Goal: Task Accomplishment & Management: Manage account settings

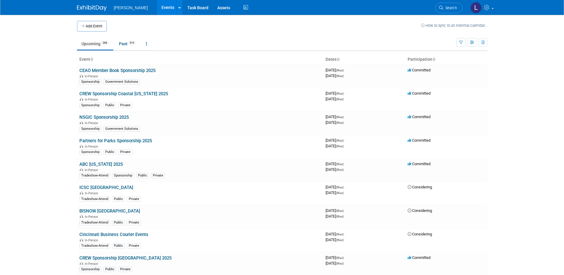
scroll to position [3054, 0]
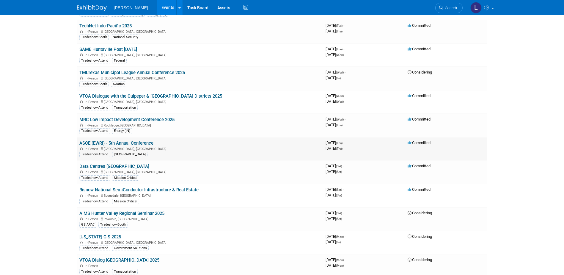
click at [148, 140] on link "ASCE (EWRI) - 5th Annual Conference" at bounding box center [116, 142] width 74 height 5
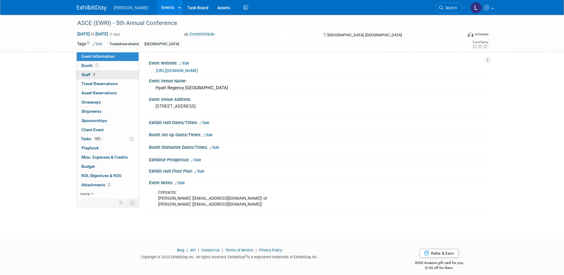
click at [97, 75] on link "4 Staff 4" at bounding box center [108, 74] width 62 height 9
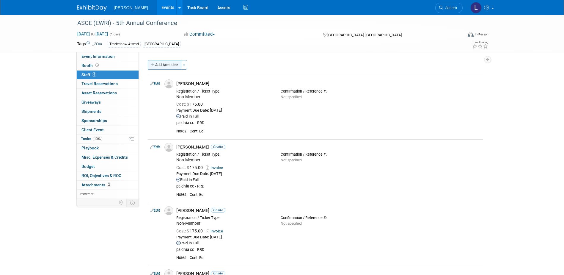
click at [164, 66] on button "Add Attendee" at bounding box center [165, 65] width 34 height 10
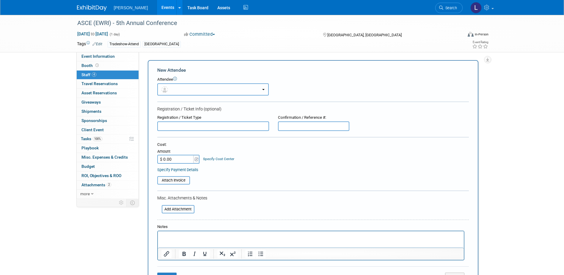
click at [189, 89] on button "button" at bounding box center [212, 89] width 111 height 12
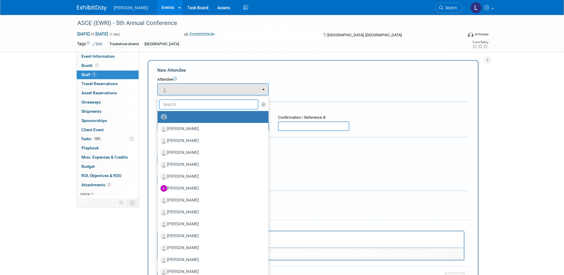
click at [207, 107] on input "text" at bounding box center [209, 104] width 100 height 10
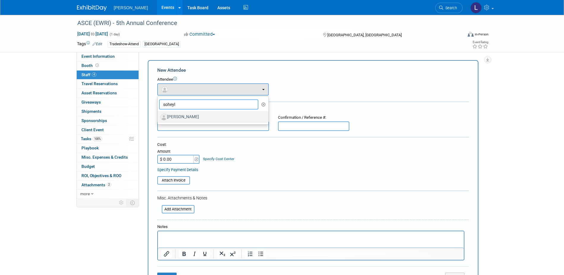
type input "soheyl"
click at [215, 119] on label "Soheyl Borjian" at bounding box center [212, 117] width 102 height 10
click at [158, 118] on input "Soheyl Borjian" at bounding box center [157, 116] width 4 height 4
select select "513702c8-90f4-4cee-b411-7b02e9a9240b"
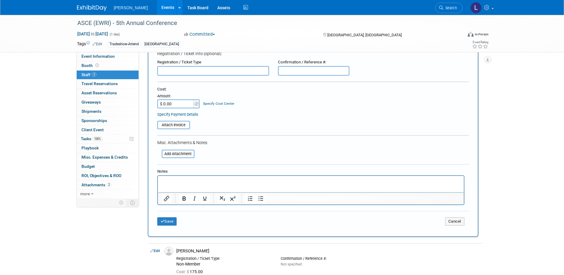
scroll to position [119, 0]
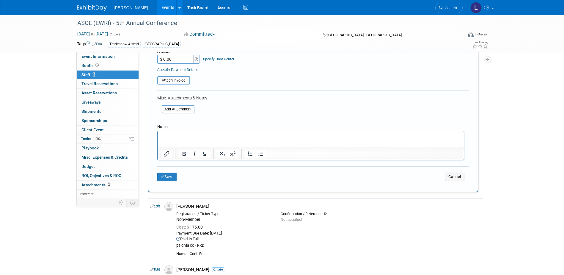
click at [199, 133] on html at bounding box center [311, 135] width 306 height 8
click at [199, 135] on p "Rich Text Area. Press ALT-0 for help." at bounding box center [310, 136] width 299 height 6
click at [171, 180] on button "Save" at bounding box center [167, 176] width 20 height 8
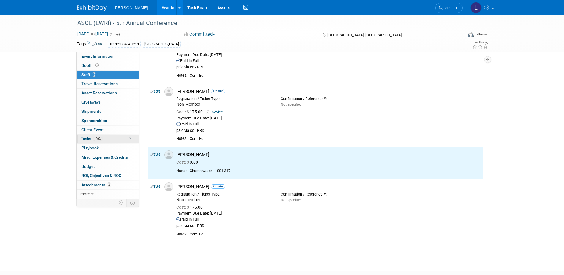
click at [108, 139] on link "100% Tasks 100%" at bounding box center [108, 138] width 62 height 9
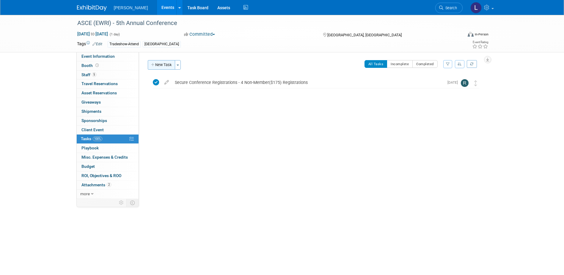
click at [159, 62] on button "New Task" at bounding box center [161, 65] width 27 height 10
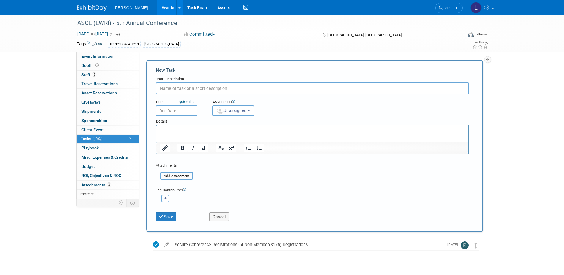
click at [208, 86] on input "text" at bounding box center [312, 88] width 313 height 12
type input "Secure registration for Soheyl."
click at [222, 110] on img "button" at bounding box center [220, 110] width 7 height 7
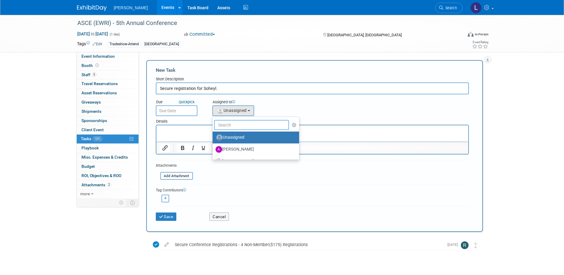
click at [227, 126] on input "text" at bounding box center [251, 125] width 75 height 10
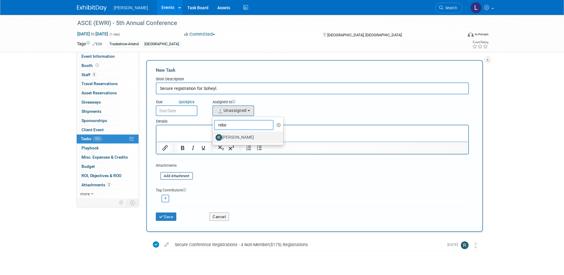
type input "rebe"
click at [230, 137] on label "[PERSON_NAME]" at bounding box center [246, 138] width 62 height 10
click at [213, 137] on input "[PERSON_NAME]" at bounding box center [212, 137] width 4 height 4
select select "844a177d-a181-44ff-a72a-5731d68e4351"
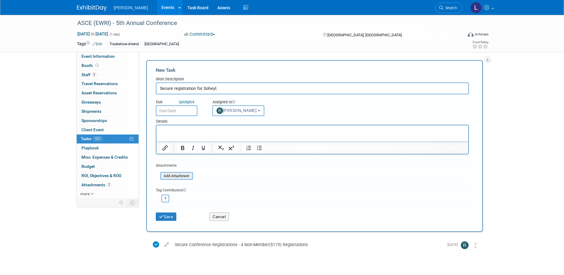
click at [177, 177] on input "file" at bounding box center [157, 175] width 71 height 7
click at [166, 196] on icon "button" at bounding box center [165, 197] width 3 height 3
select select
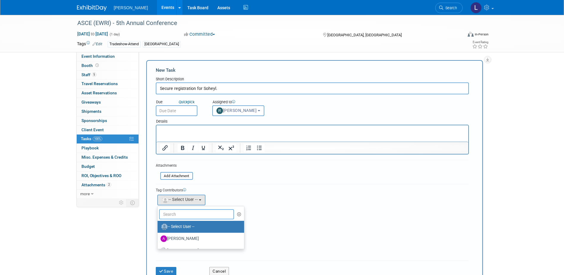
click at [180, 213] on input "text" at bounding box center [196, 214] width 75 height 10
type input "n"
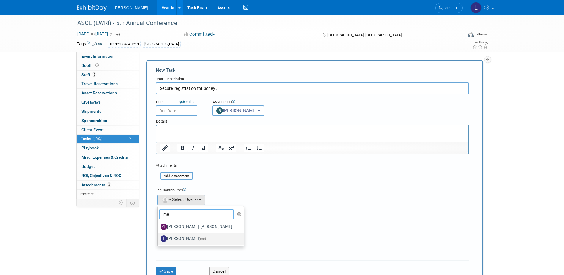
type input "me"
click at [183, 238] on label "Lindsey Wolanczyk (me)" at bounding box center [200, 239] width 78 height 10
click at [158, 238] on input "Lindsey Wolanczyk (me)" at bounding box center [157, 238] width 4 height 4
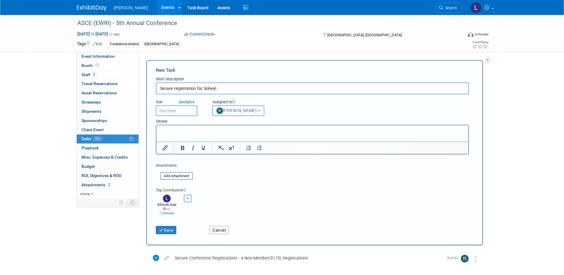
click at [163, 222] on div "Save" at bounding box center [178, 228] width 54 height 12
click at [164, 226] on button "Save" at bounding box center [166, 230] width 21 height 8
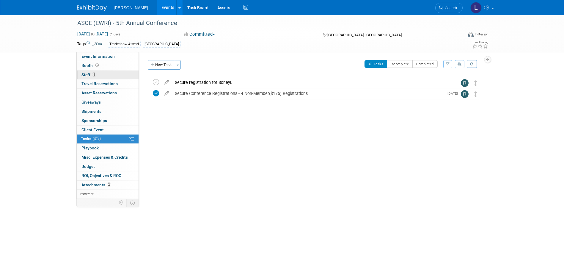
click at [90, 74] on span "Staff 5" at bounding box center [88, 74] width 15 height 5
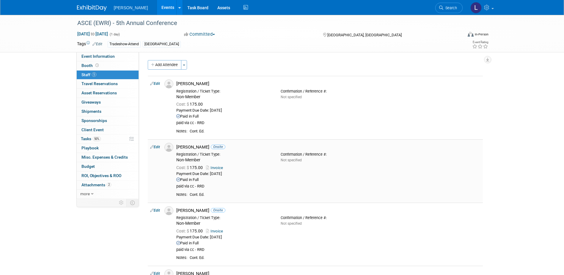
scroll to position [156, 0]
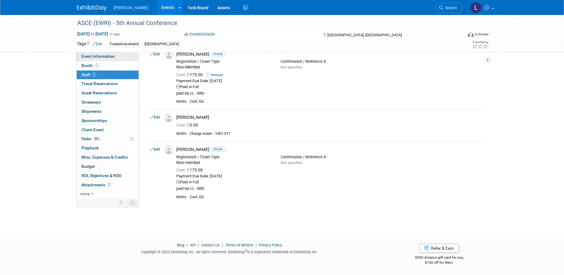
click at [114, 57] on link "Event Information" at bounding box center [108, 56] width 62 height 9
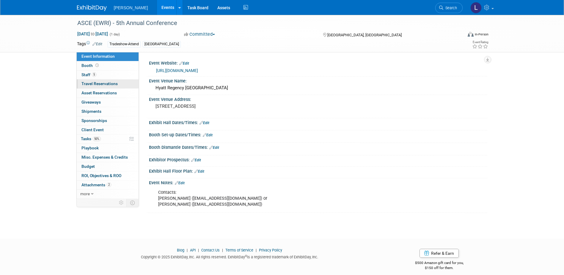
click at [110, 86] on span "Travel Reservations 0" at bounding box center [99, 83] width 36 height 5
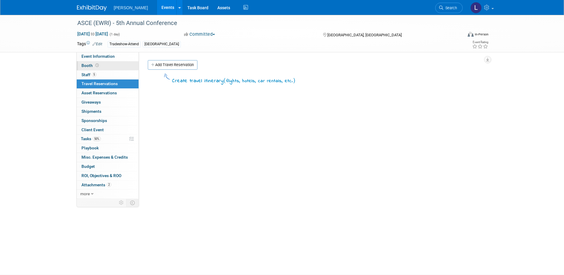
click at [113, 69] on link "Booth" at bounding box center [108, 65] width 62 height 9
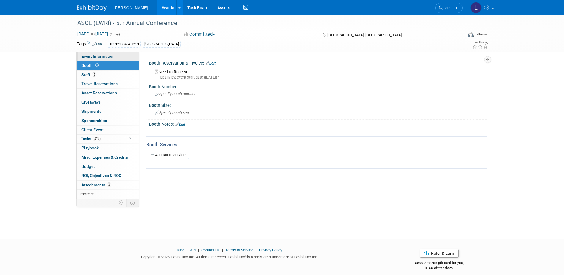
click at [110, 55] on span "Event Information" at bounding box center [97, 56] width 33 height 5
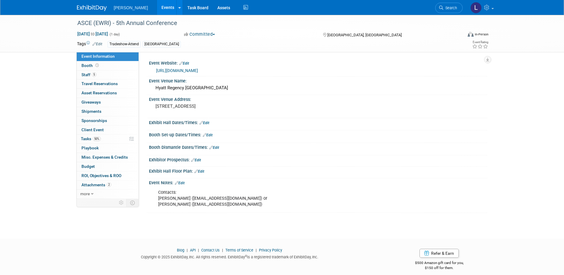
click at [187, 68] on link "https://ascehouston.org/meetinginfo.php?id=963&ts=1746046634" at bounding box center [177, 70] width 42 height 5
click at [112, 75] on link "5 Staff 5" at bounding box center [108, 74] width 62 height 9
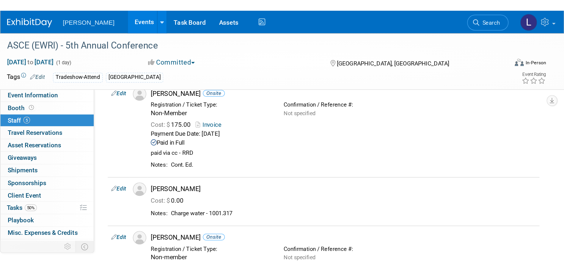
scroll to position [155, 0]
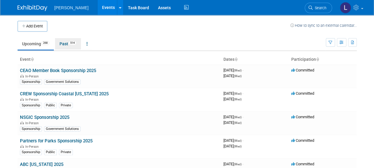
click at [63, 45] on link "Past 514" at bounding box center [68, 43] width 26 height 11
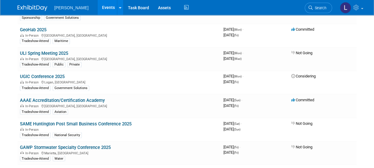
scroll to position [3273, 0]
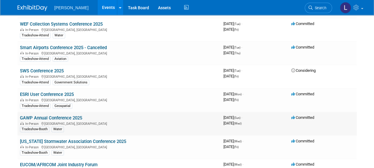
click at [41, 115] on link "GAWP Annual Conference 2025" at bounding box center [51, 117] width 62 height 5
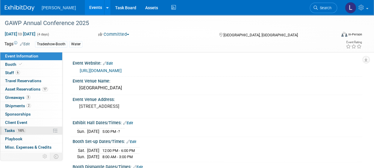
click at [28, 127] on link "100% Tasks 100%" at bounding box center [31, 130] width 62 height 8
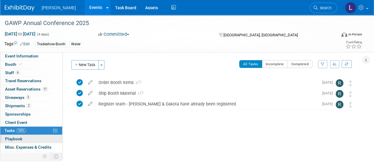
scroll to position [30, 0]
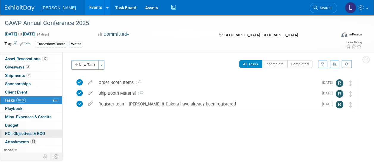
click at [24, 132] on span "ROI, Objectives & ROO 0" at bounding box center [25, 133] width 40 height 5
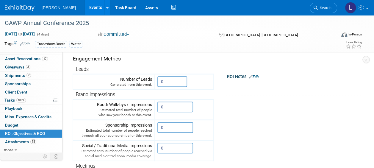
scroll to position [59, 0]
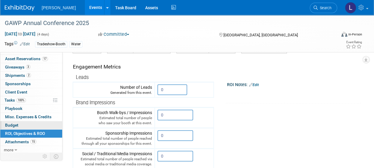
click at [14, 121] on link "Budget" at bounding box center [31, 125] width 62 height 8
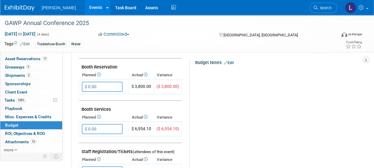
scroll to position [119, 0]
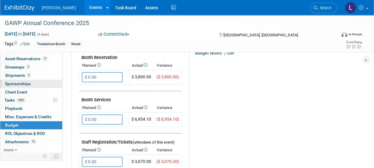
click at [20, 83] on span "Sponsorships 0" at bounding box center [18, 83] width 26 height 5
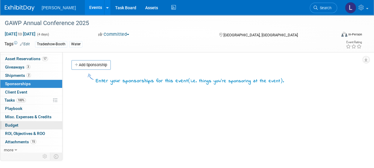
click at [28, 124] on link "Budget" at bounding box center [31, 125] width 62 height 8
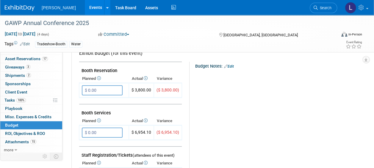
scroll to position [119, 0]
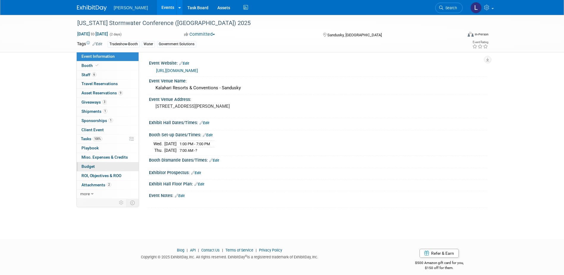
click at [105, 169] on link "Budget" at bounding box center [108, 166] width 62 height 9
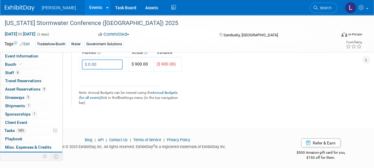
scroll to position [408, 0]
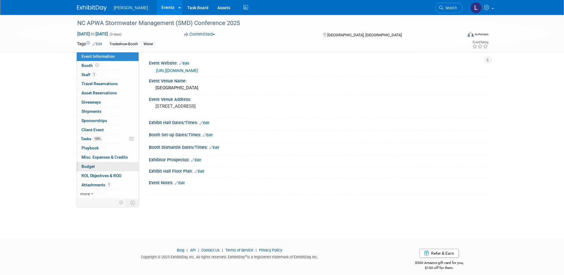
click at [105, 169] on link "Budget" at bounding box center [108, 166] width 62 height 9
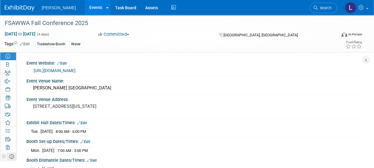
click at [14, 155] on td at bounding box center [11, 156] width 9 height 8
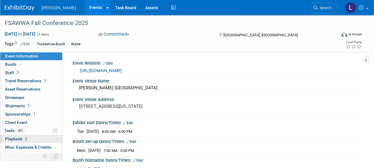
scroll to position [30, 0]
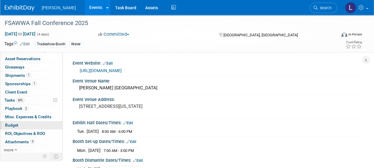
click at [29, 125] on link "Budget" at bounding box center [31, 125] width 62 height 8
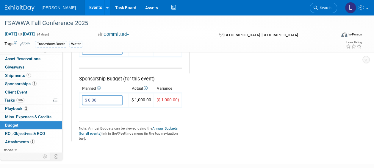
scroll to position [416, 0]
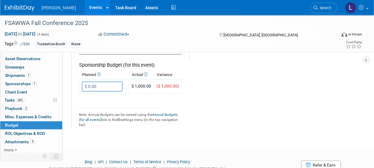
click at [85, 4] on link "Events" at bounding box center [96, 7] width 22 height 15
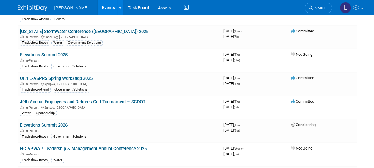
scroll to position [11341, 0]
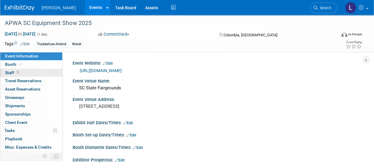
click at [17, 73] on span "1" at bounding box center [17, 72] width 4 height 4
